Goal: Transaction & Acquisition: Subscribe to service/newsletter

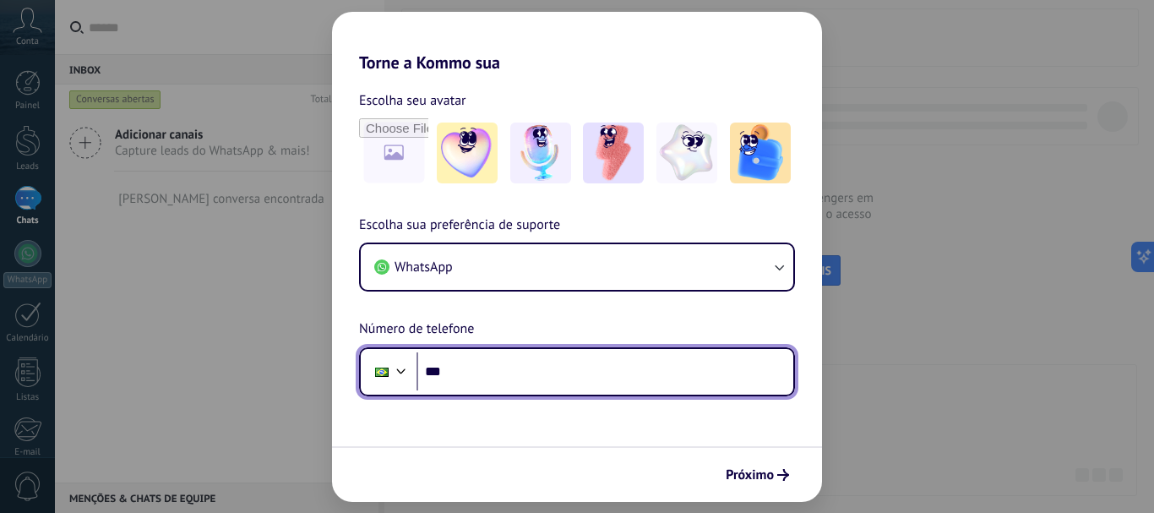
click at [575, 361] on input "***" at bounding box center [604, 371] width 377 height 39
type input "**********"
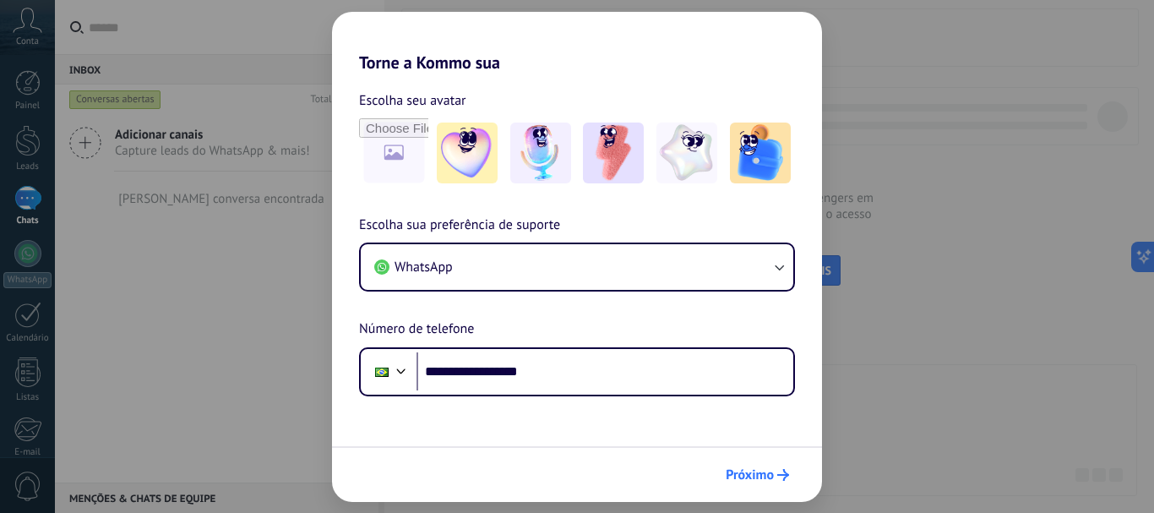
click at [780, 473] on icon "submit" at bounding box center [783, 475] width 12 height 12
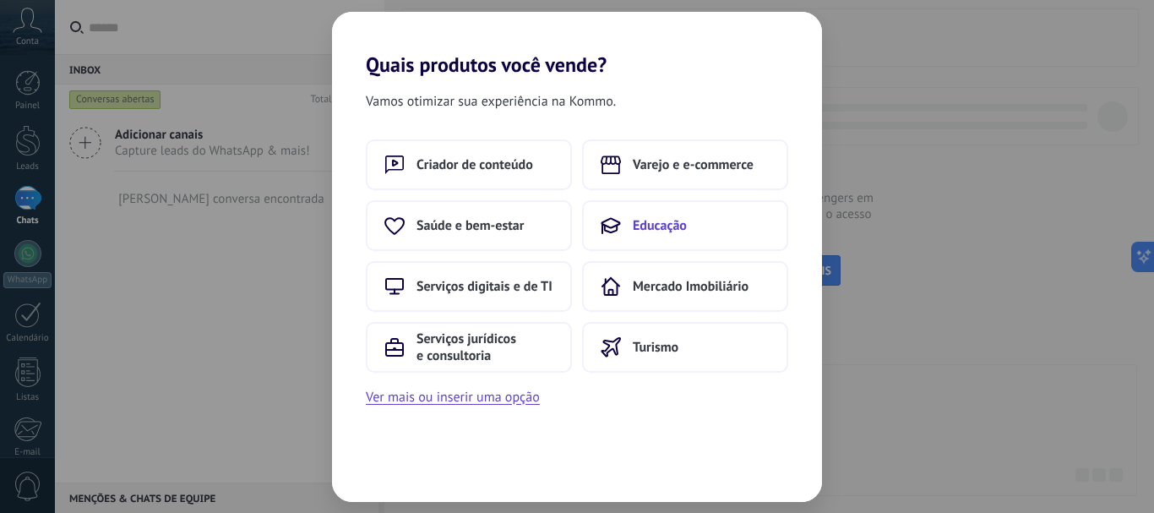
click at [659, 226] on span "Educação" at bounding box center [660, 225] width 54 height 17
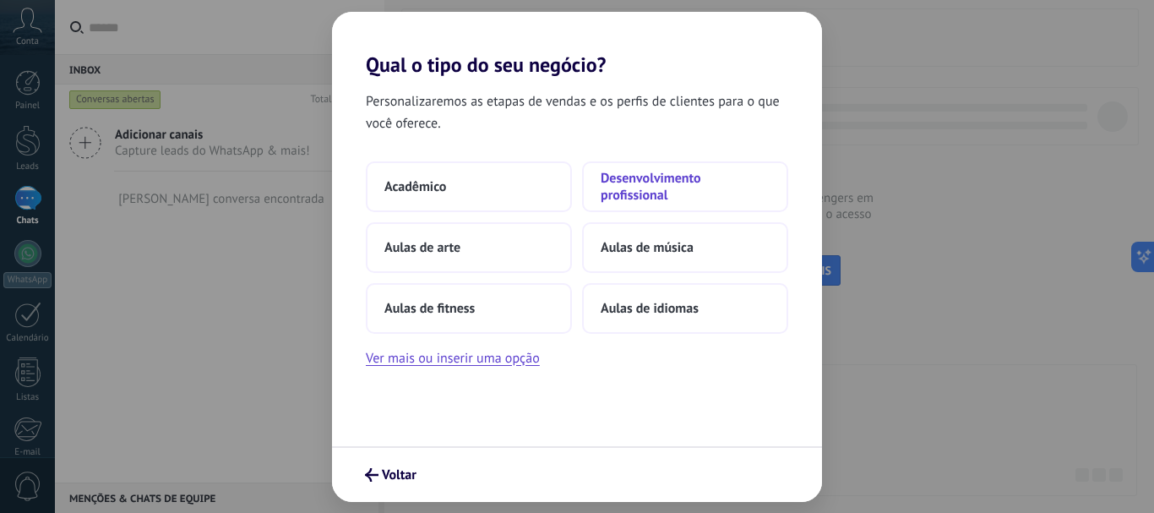
click at [655, 191] on span "Desenvolvimento profissional" at bounding box center [685, 187] width 169 height 34
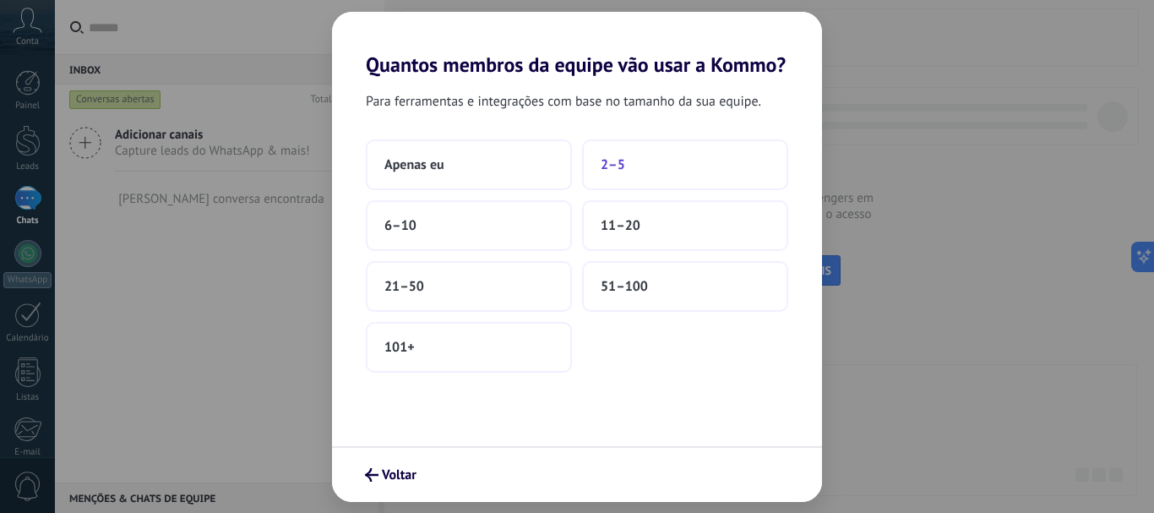
click at [599, 165] on button "2–5" at bounding box center [685, 164] width 206 height 51
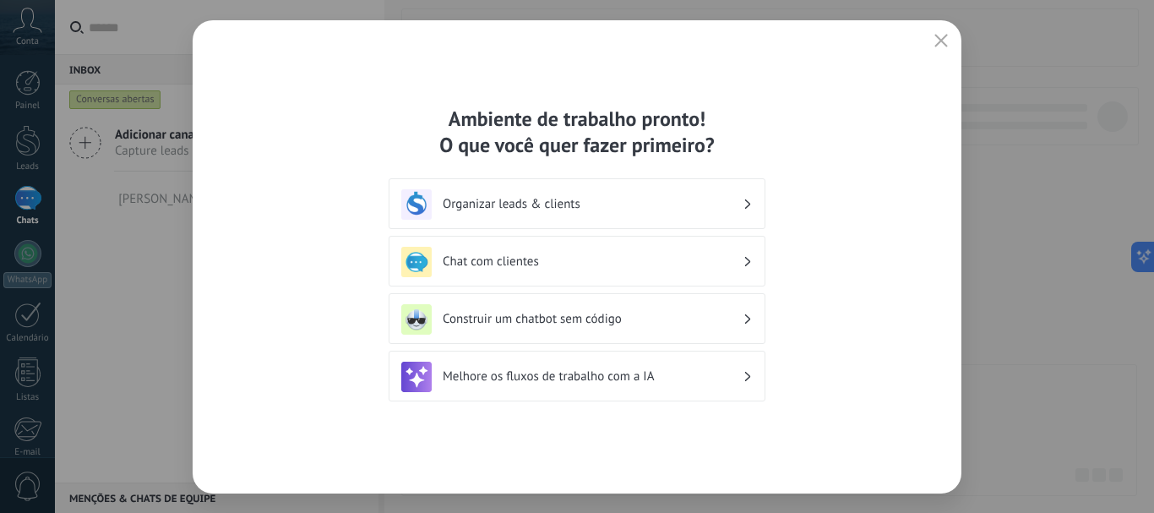
click at [553, 203] on h3 "Organizar leads & clients" at bounding box center [593, 204] width 300 height 16
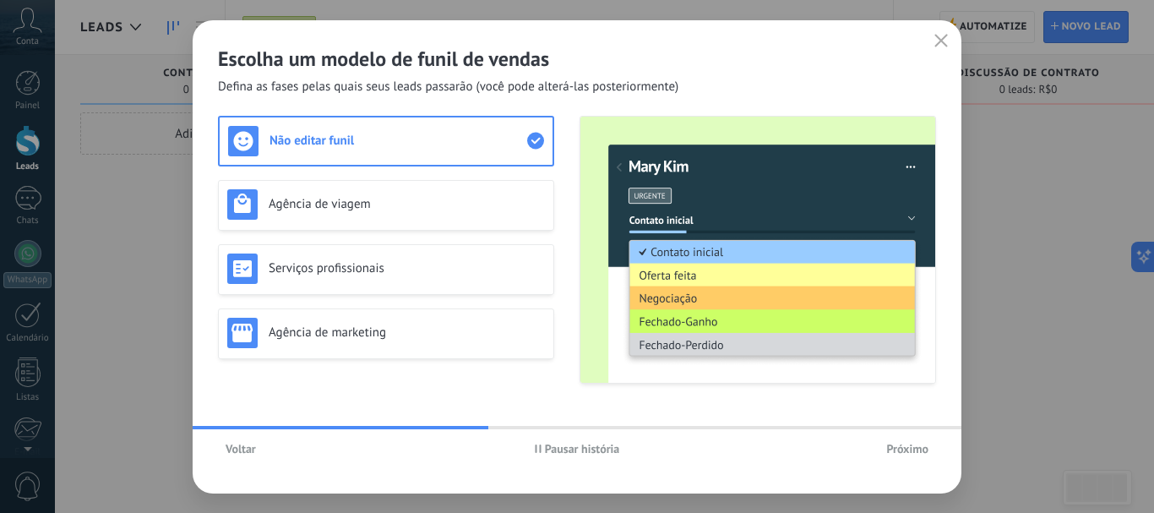
click at [934, 41] on icon "button" at bounding box center [941, 41] width 14 height 14
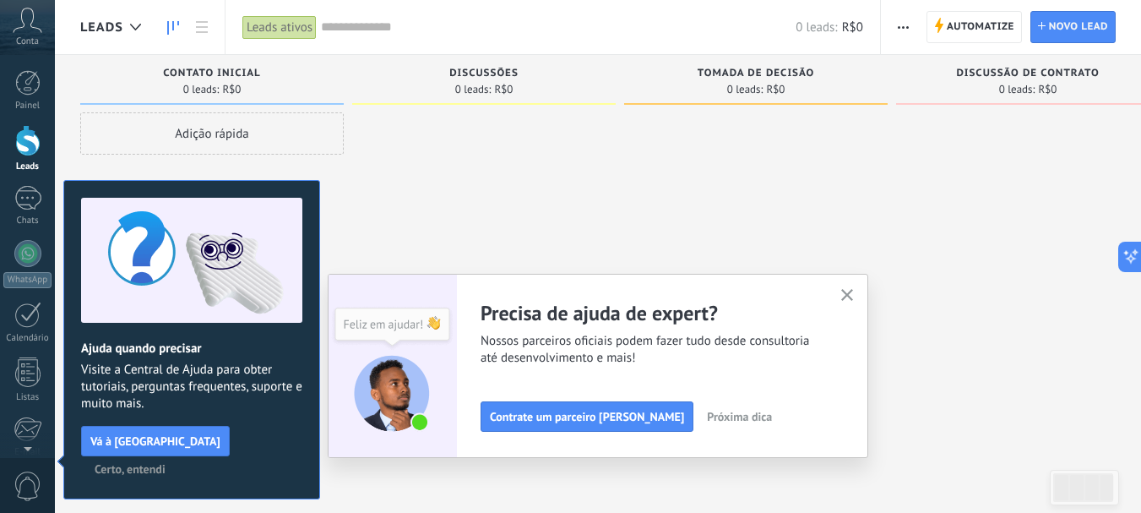
click at [854, 286] on button "button" at bounding box center [847, 296] width 21 height 23
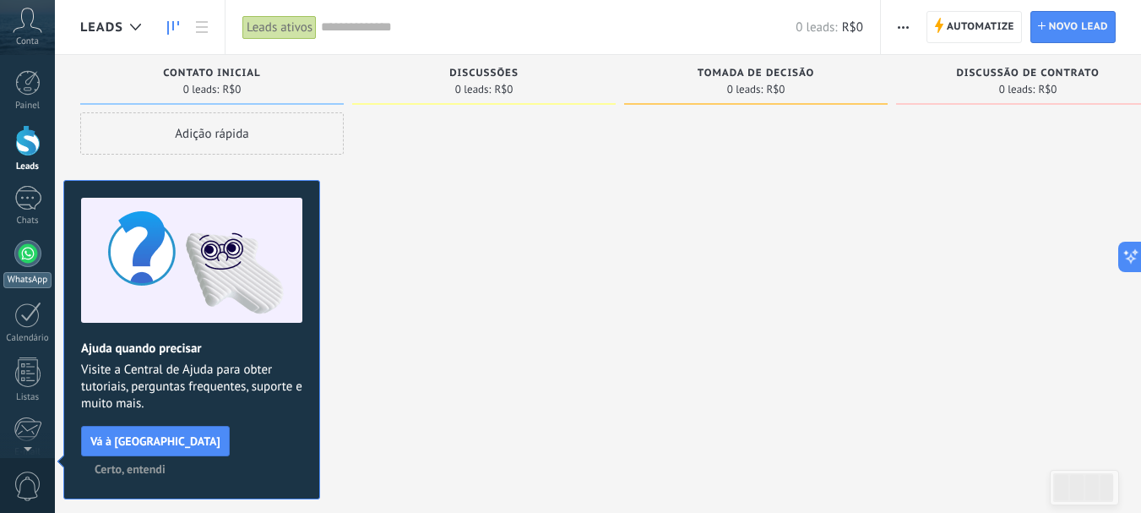
click at [17, 251] on div at bounding box center [27, 253] width 27 height 27
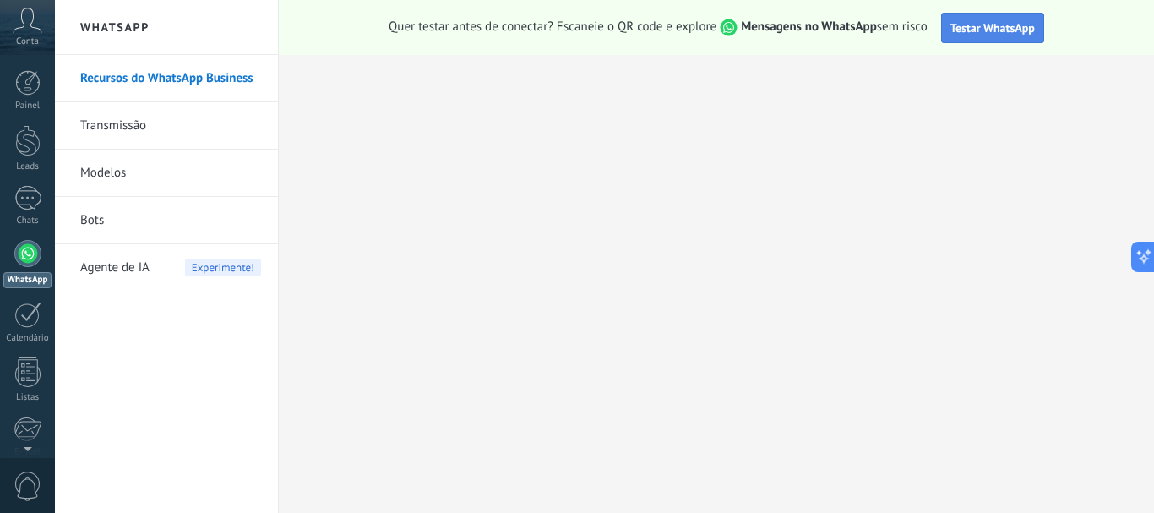
click at [970, 24] on span "Testar WhatsApp" at bounding box center [992, 27] width 84 height 15
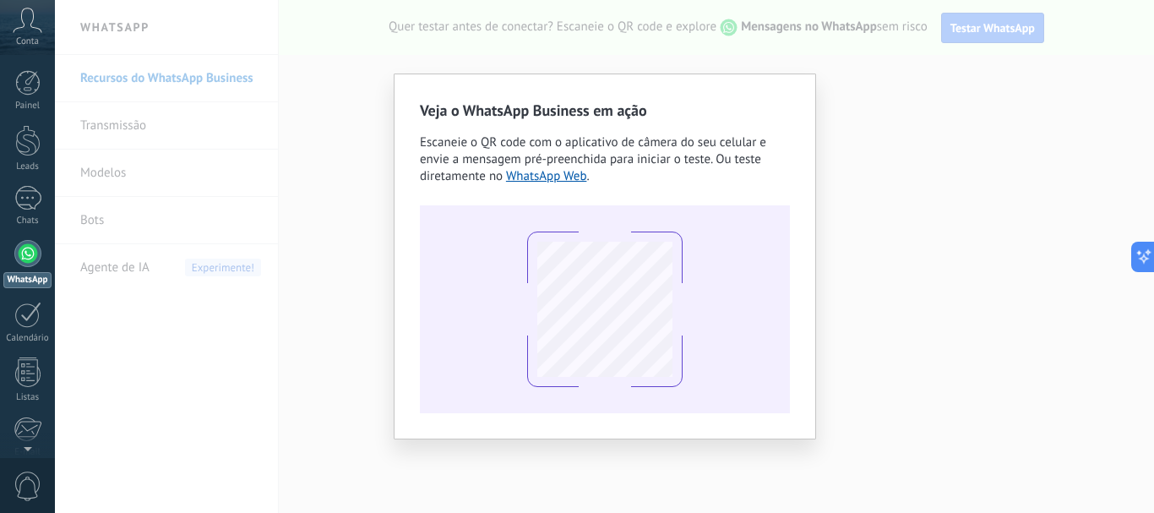
click at [224, 215] on div "Veja o WhatsApp Business em ação Escaneie o QR code com o aplicativo de câmera …" at bounding box center [604, 256] width 1099 height 513
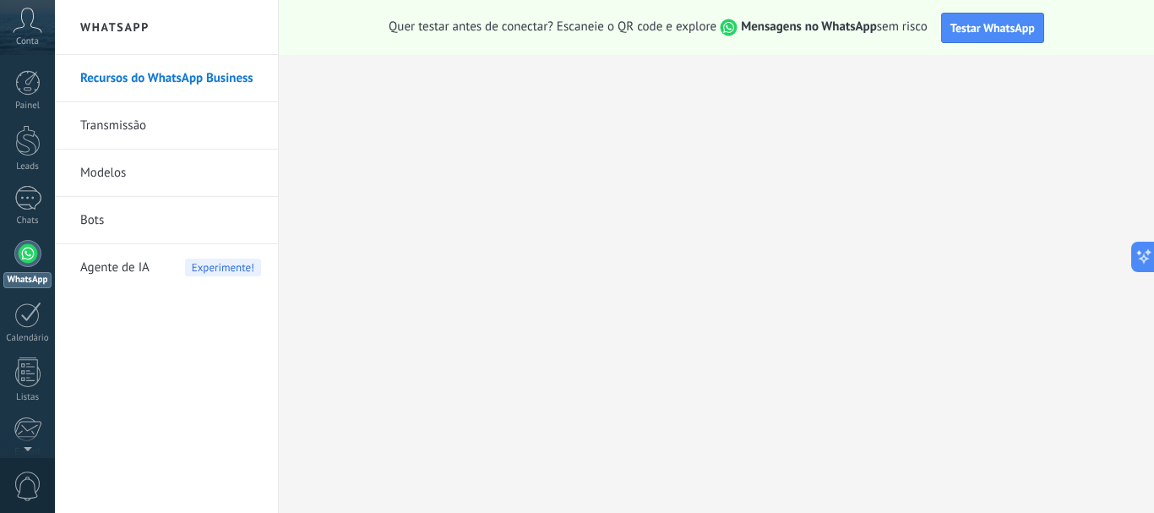
click at [162, 73] on link "Recursos do WhatsApp Business" at bounding box center [170, 78] width 181 height 47
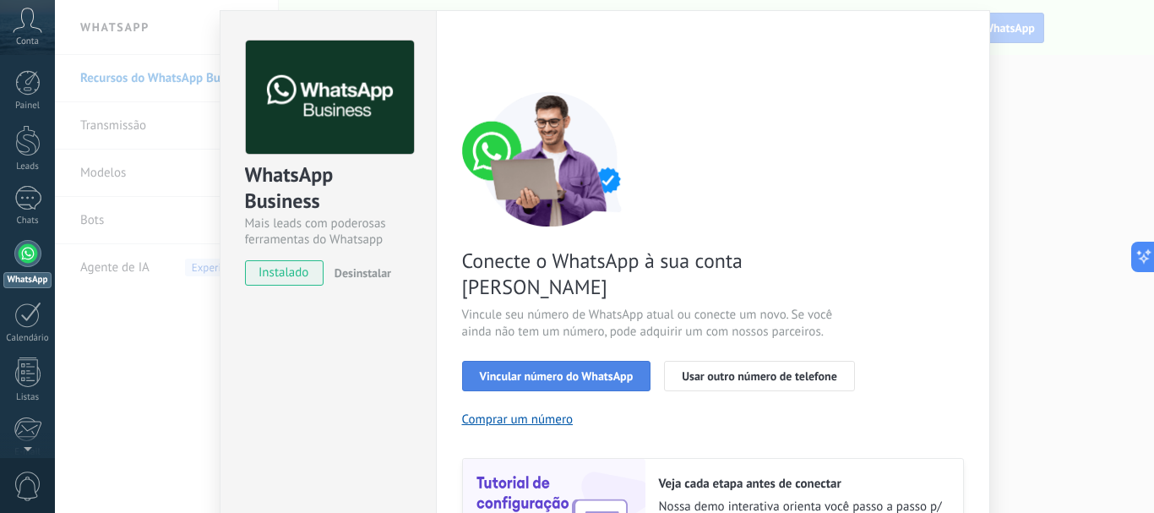
scroll to position [84, 0]
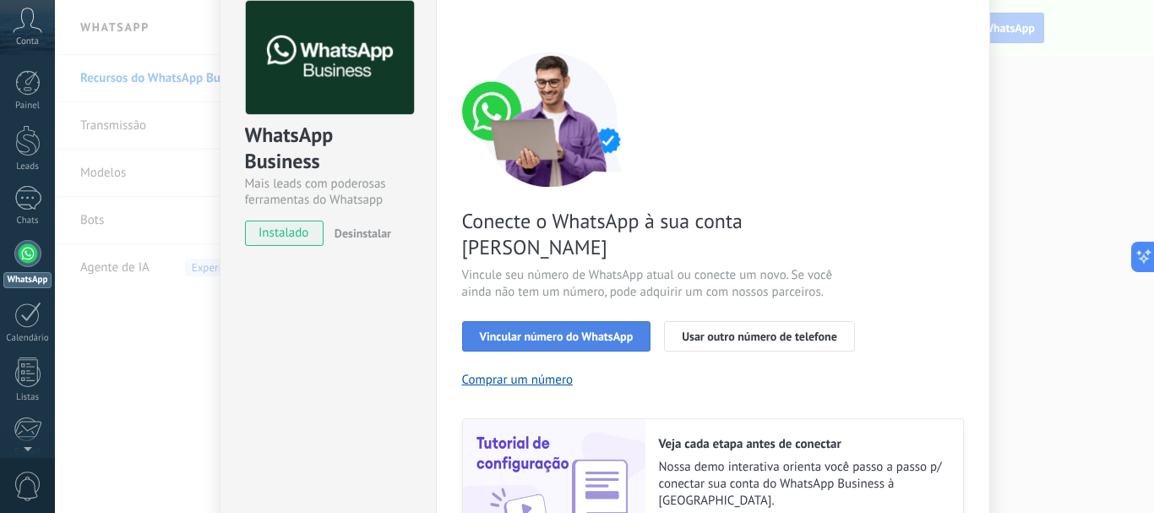
click at [509, 330] on span "Vincular número do WhatsApp" at bounding box center [557, 336] width 154 height 12
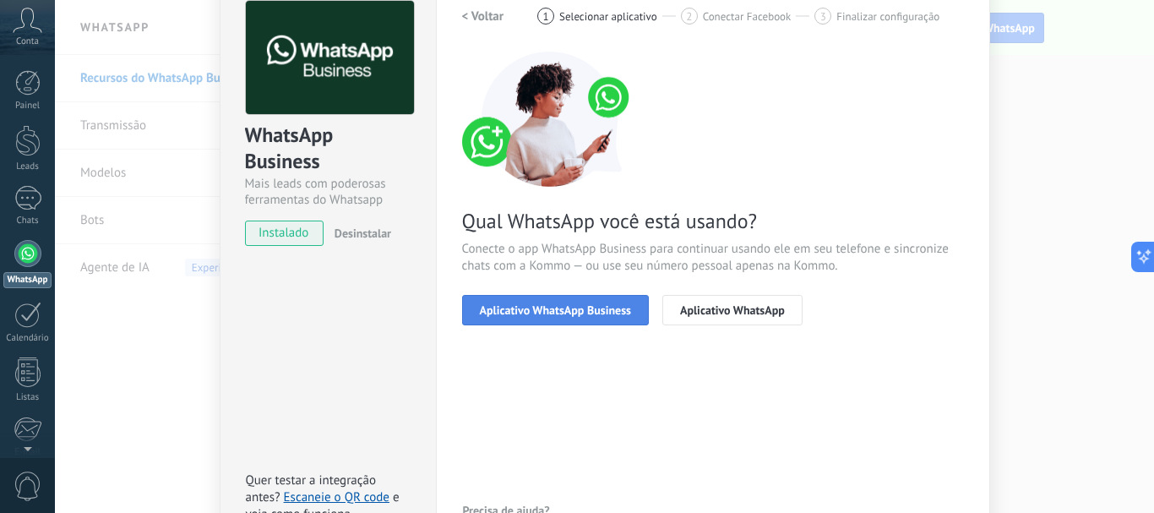
click at [524, 315] on span "Aplicativo WhatsApp Business" at bounding box center [555, 310] width 151 height 12
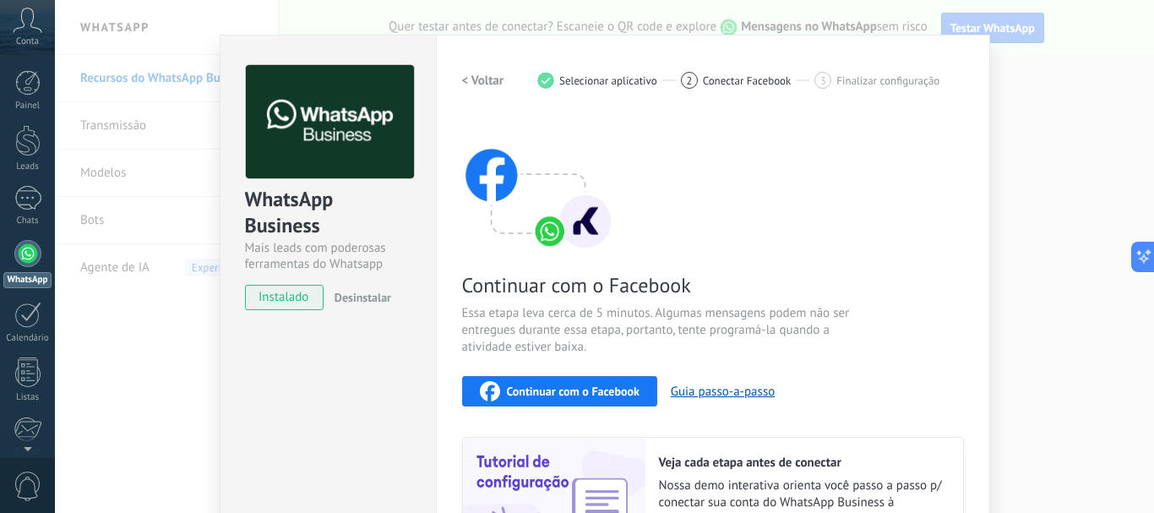
scroll to position [0, 0]
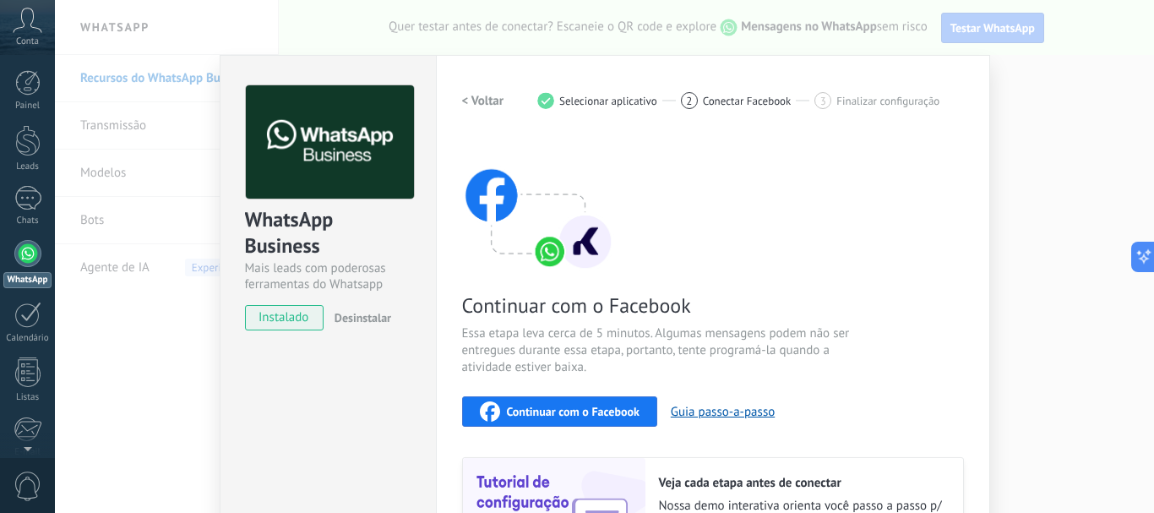
click at [305, 421] on div "WhatsApp Business Mais leads com poderosas ferramentas do Whatsapp instalado De…" at bounding box center [328, 361] width 216 height 613
click at [312, 177] on img at bounding box center [330, 142] width 168 height 114
click at [486, 100] on h2 "< Voltar" at bounding box center [483, 101] width 42 height 16
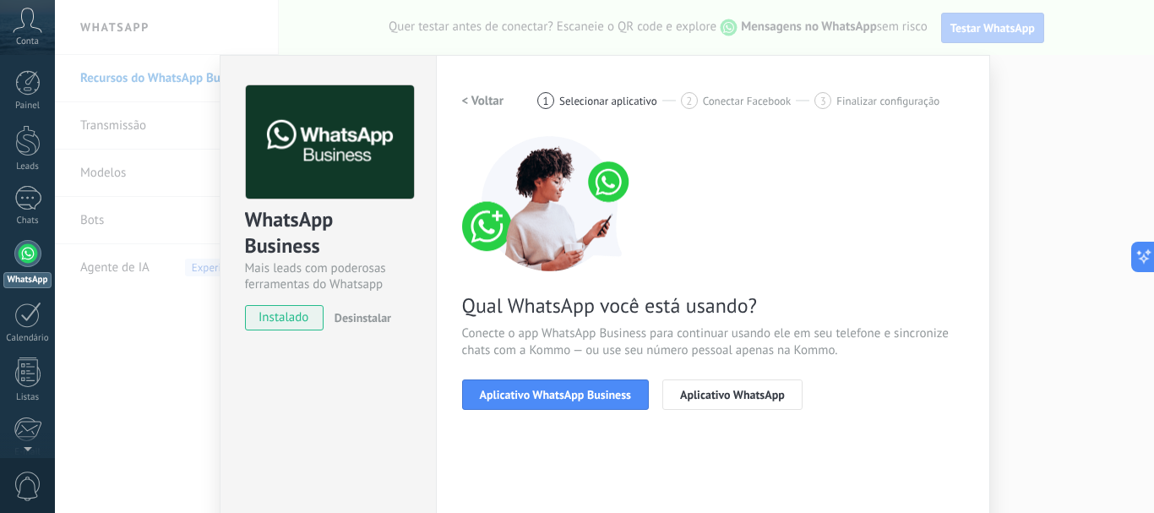
scroll to position [169, 0]
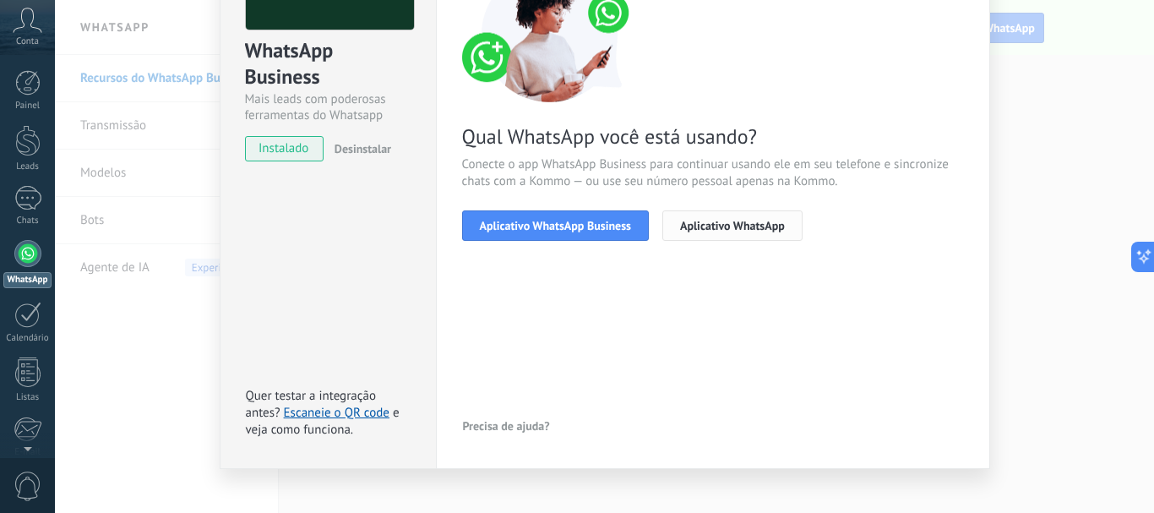
click at [697, 225] on span "Aplicativo WhatsApp" at bounding box center [732, 226] width 105 height 12
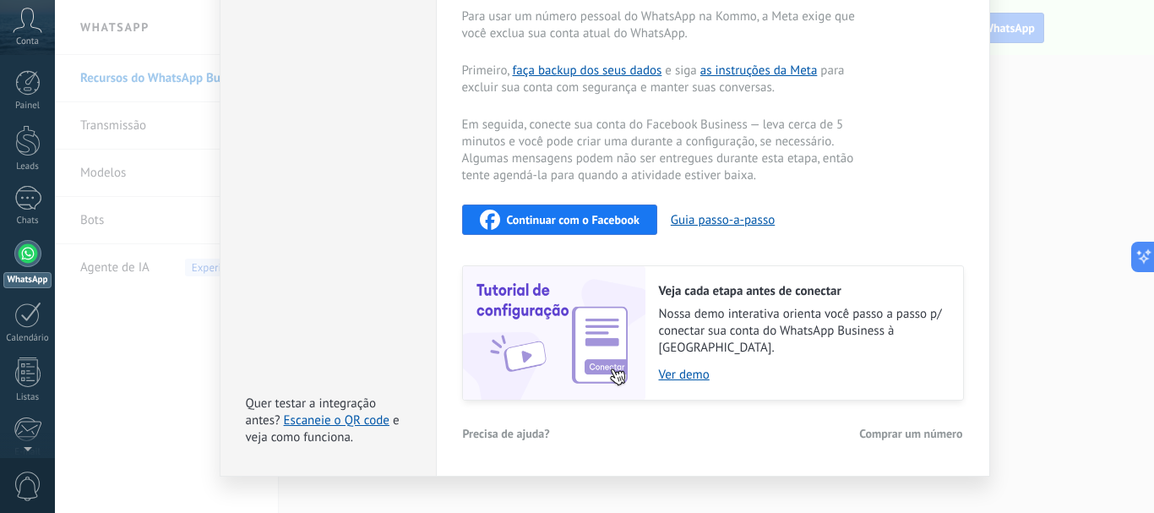
scroll to position [380, 0]
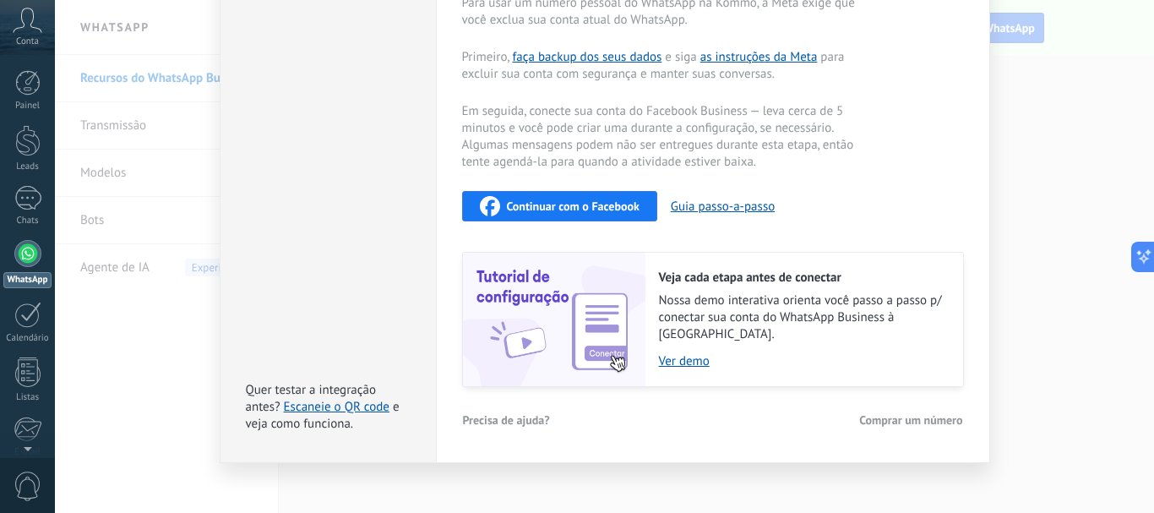
click at [607, 211] on span "Continuar com o Facebook" at bounding box center [573, 206] width 133 height 12
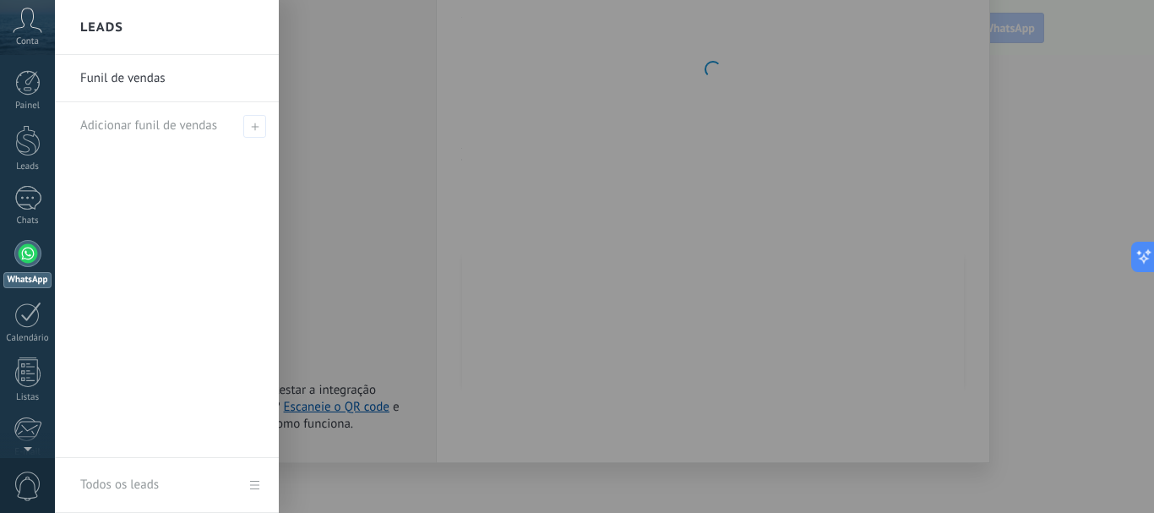
click at [359, 203] on div at bounding box center [632, 256] width 1154 height 513
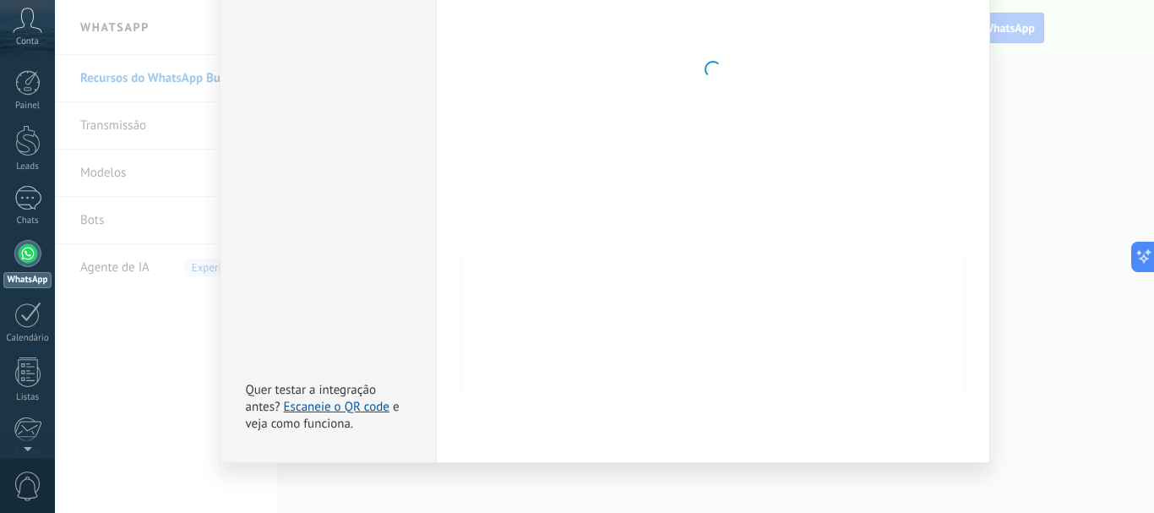
click at [1045, 119] on div "WhatsApp Business Mais leads com poderosas ferramentas do Whatsapp instalado De…" at bounding box center [604, 256] width 1099 height 513
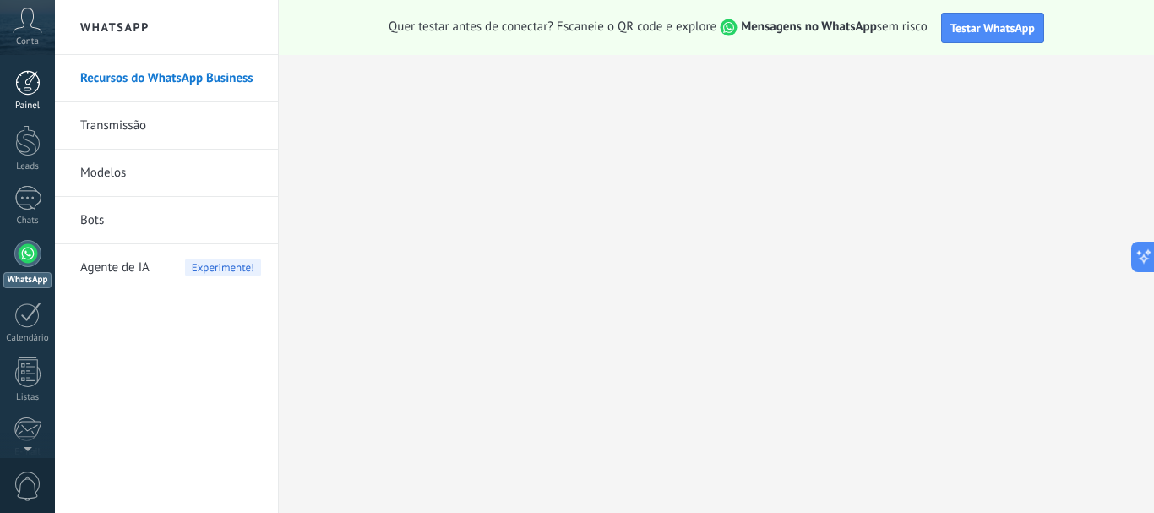
click at [29, 91] on div at bounding box center [27, 82] width 25 height 25
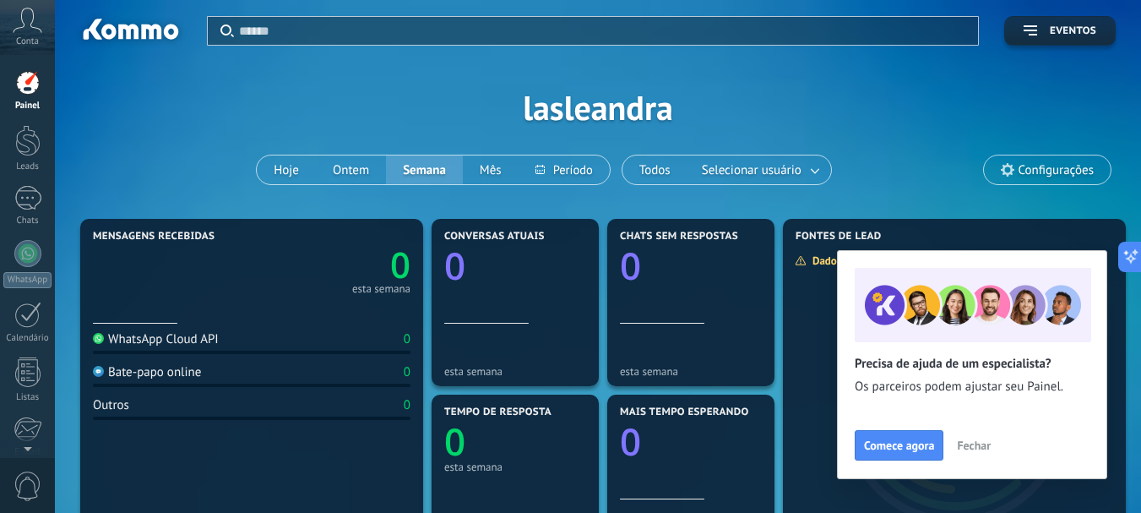
click at [977, 440] on span "Fechar" at bounding box center [974, 445] width 34 height 12
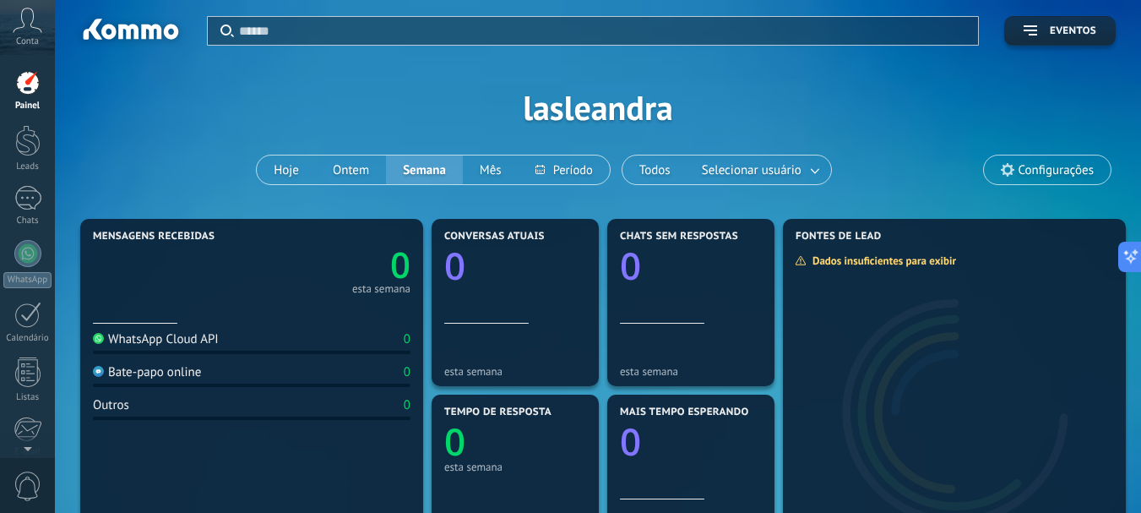
click at [1023, 179] on span "Configurações" at bounding box center [1047, 169] width 127 height 29
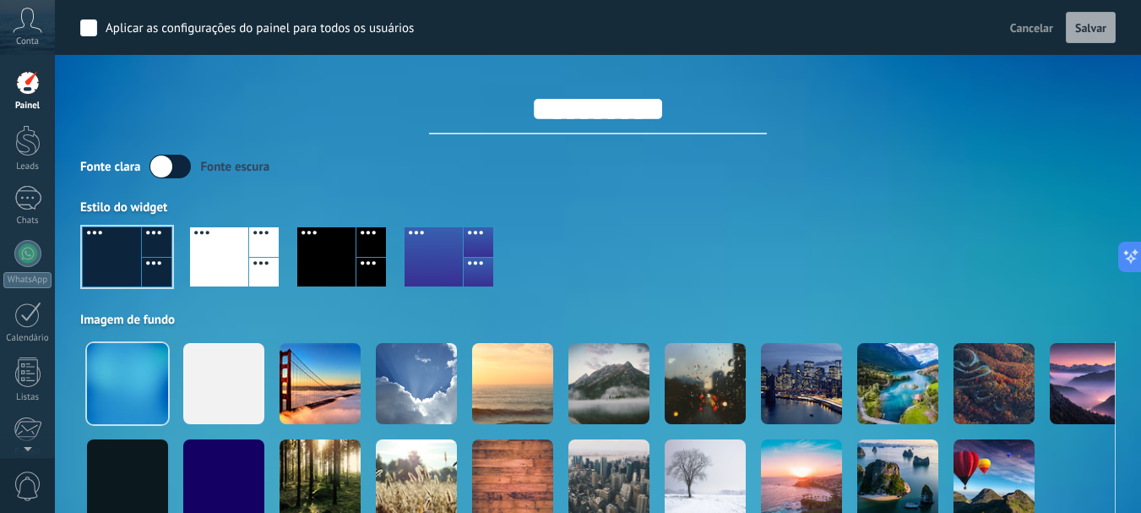
click at [26, 27] on icon at bounding box center [28, 20] width 30 height 25
